Goal: Transaction & Acquisition: Purchase product/service

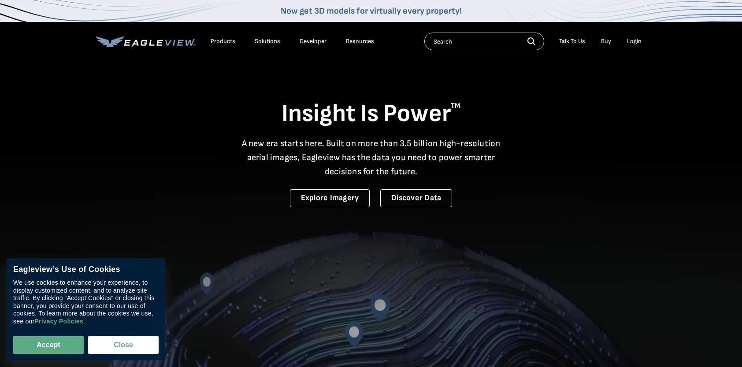
click at [633, 38] on div "Login" at bounding box center [634, 41] width 15 height 8
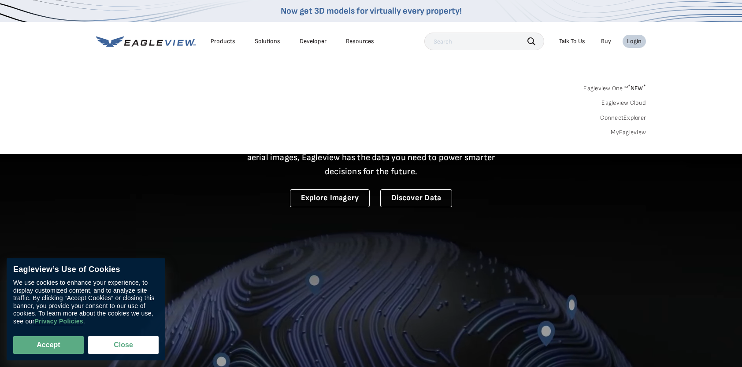
click at [630, 129] on link "MyEagleview" at bounding box center [627, 133] width 35 height 8
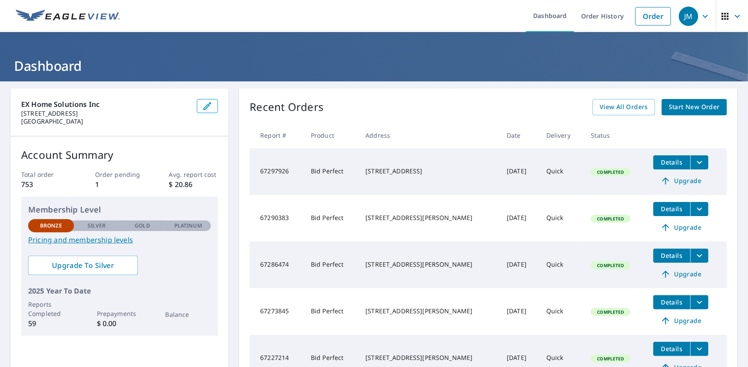
click at [702, 113] on link "Start New Order" at bounding box center [694, 107] width 65 height 16
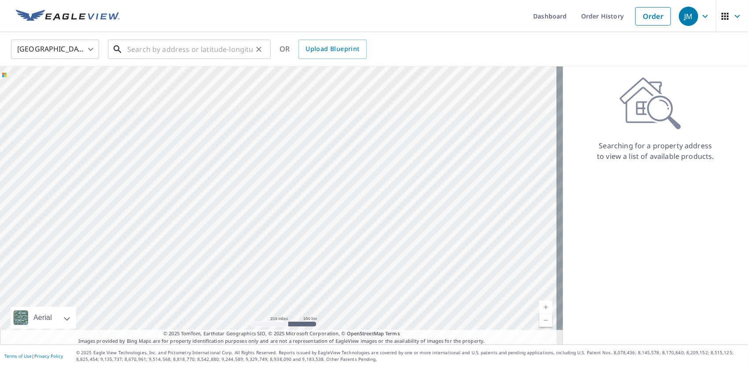
click at [206, 51] on input "text" at bounding box center [190, 49] width 126 height 25
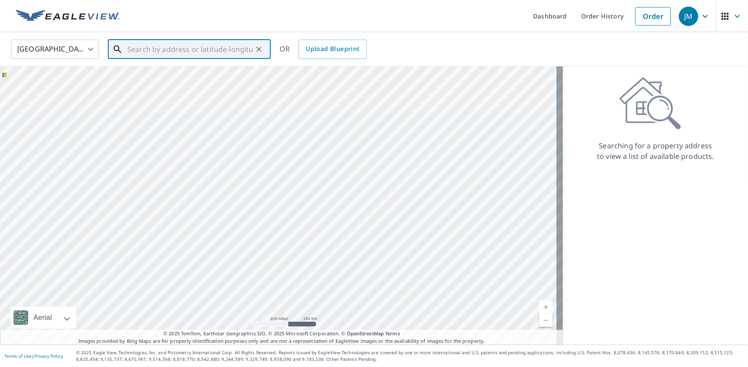
paste input "4504 Franklin St."
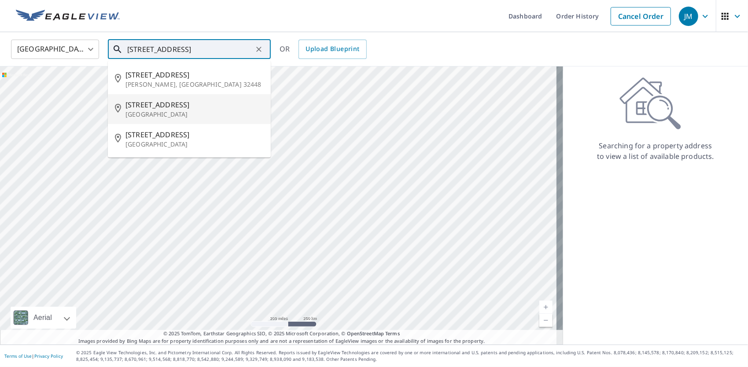
click at [138, 108] on span "4504 Franklin St" at bounding box center [195, 105] width 138 height 11
type input "4504 Franklin St Kensington, MD 20895"
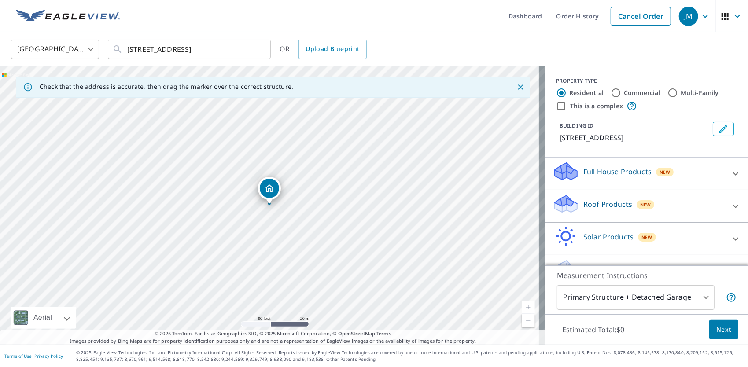
click at [651, 202] on div "Roof Products New" at bounding box center [639, 206] width 173 height 25
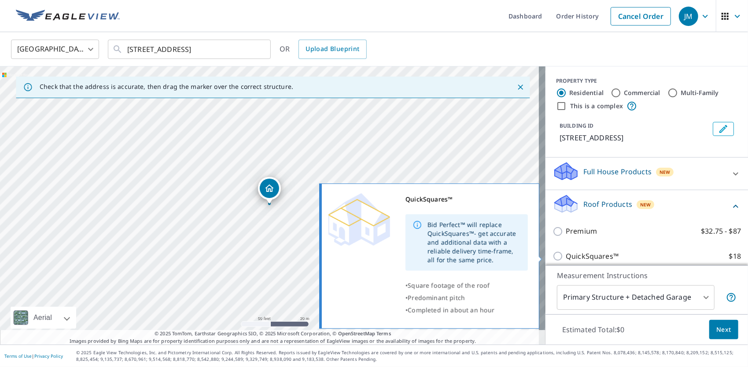
click at [589, 254] on p "QuickSquares™" at bounding box center [592, 256] width 53 height 11
click at [566, 254] on input "QuickSquares™ $18" at bounding box center [559, 256] width 13 height 11
checkbox input "true"
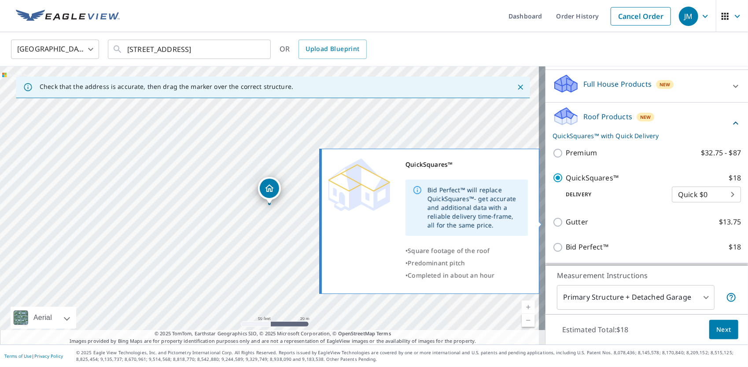
scroll to position [88, 0]
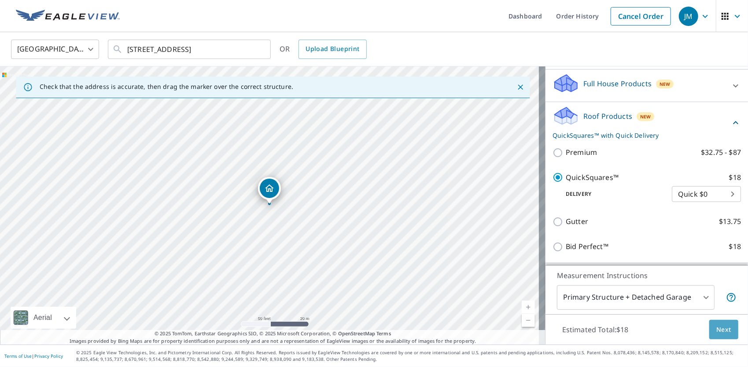
click at [723, 330] on span "Next" at bounding box center [723, 330] width 15 height 11
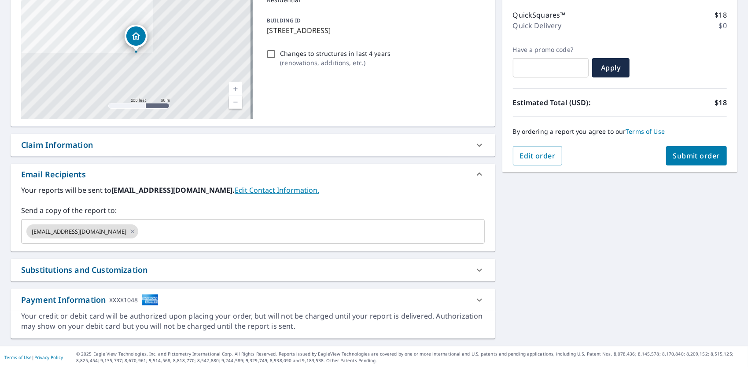
scroll to position [64, 0]
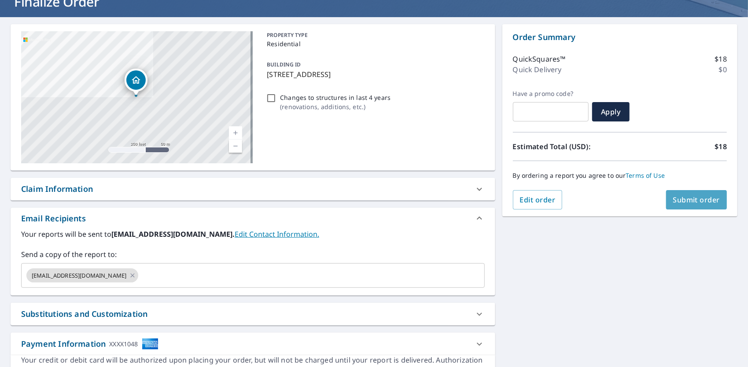
click at [691, 201] on span "Submit order" at bounding box center [696, 200] width 47 height 10
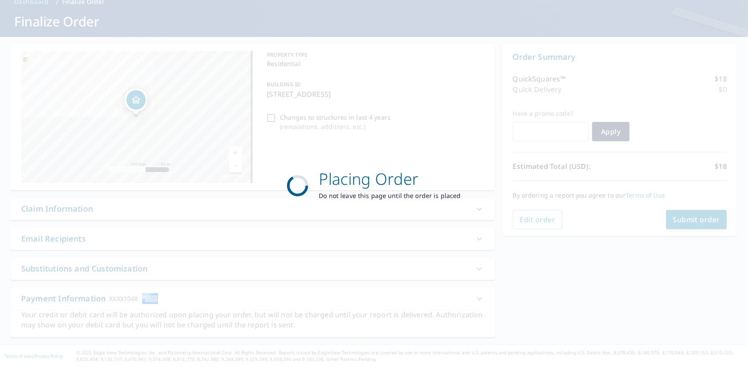
scroll to position [43, 0]
